Goal: Transaction & Acquisition: Purchase product/service

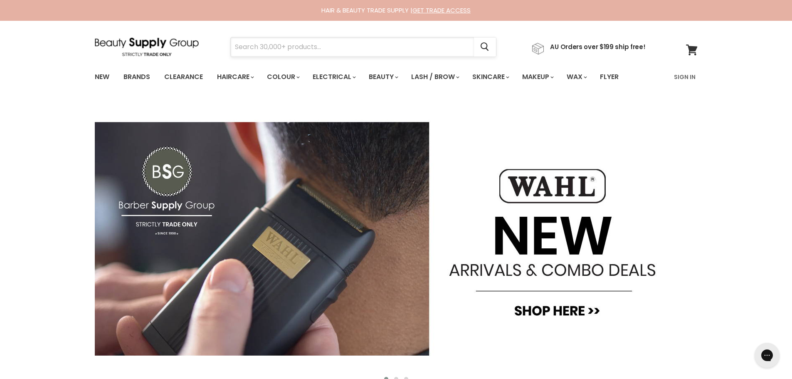
click at [274, 43] on input "Search" at bounding box center [352, 46] width 243 height 19
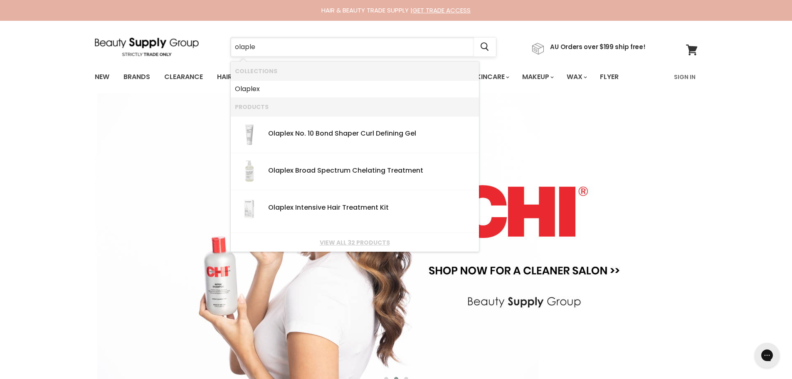
type input "olaplex"
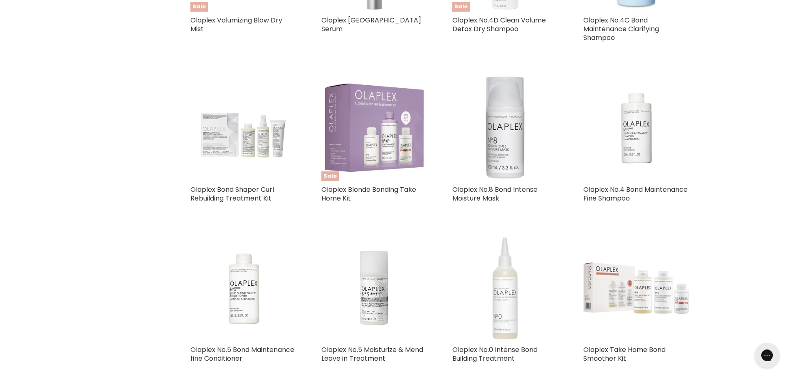
scroll to position [457, 0]
click at [638, 150] on img "Main content" at bounding box center [636, 127] width 106 height 106
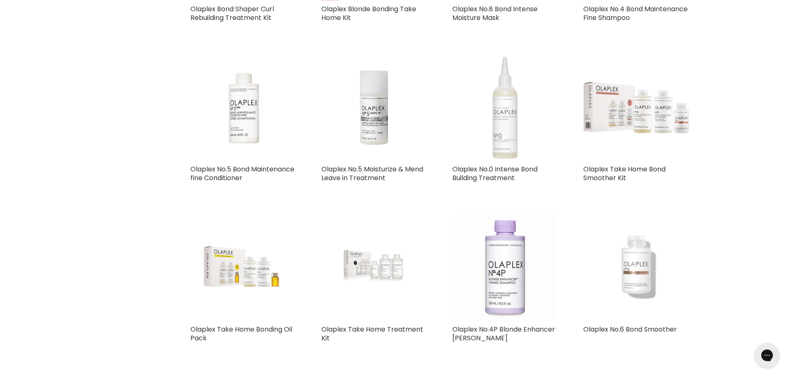
scroll to position [523, 0]
